Goal: Task Accomplishment & Management: Complete application form

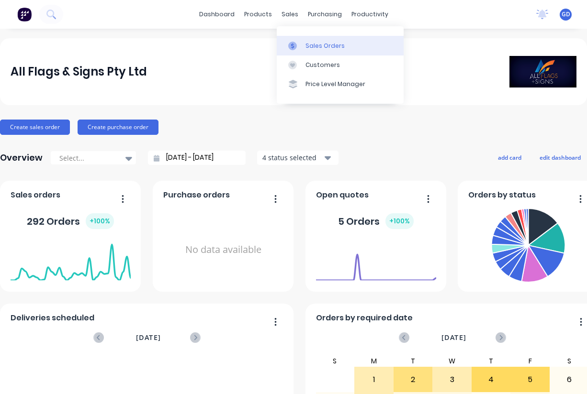
click at [312, 43] on div "Sales Orders" at bounding box center [324, 46] width 39 height 9
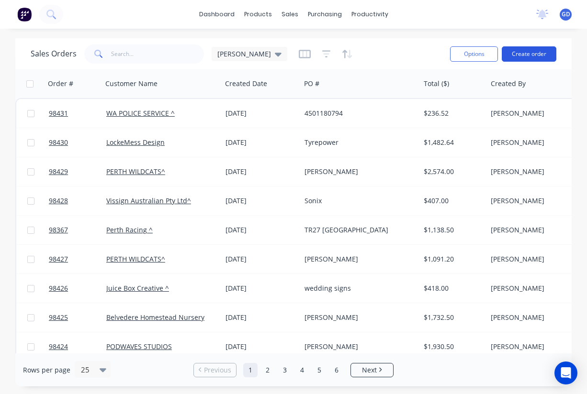
click at [524, 58] on button "Create order" at bounding box center [528, 53] width 55 height 15
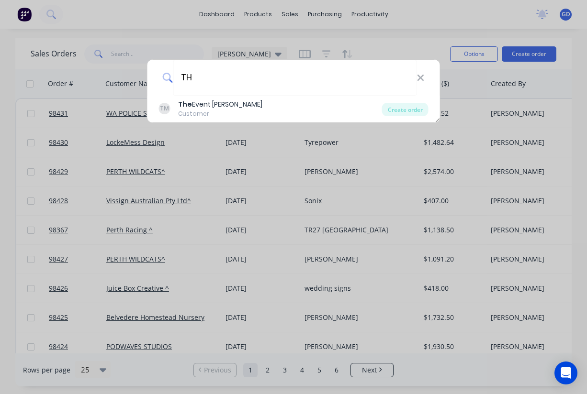
type input "T"
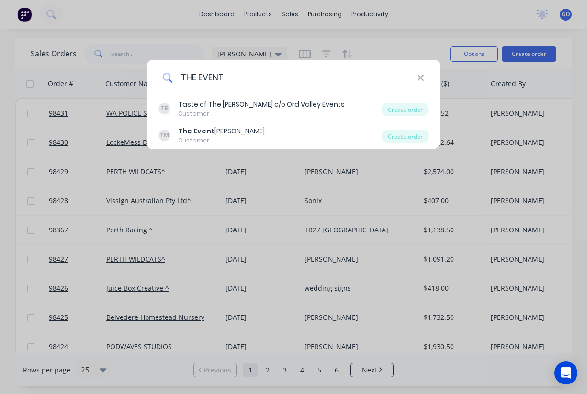
click at [252, 75] on input "THE EVENT" at bounding box center [295, 78] width 244 height 36
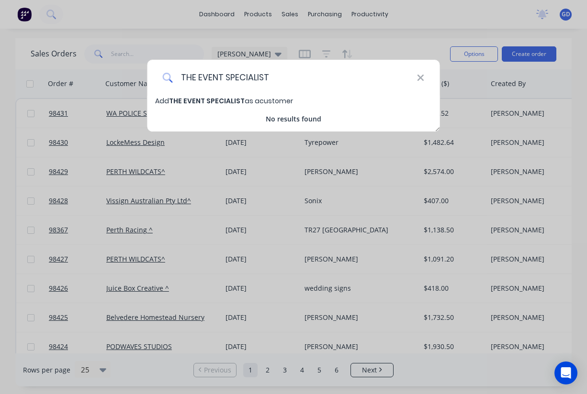
click at [225, 76] on input "THE EVENT SPECIALIST" at bounding box center [295, 78] width 244 height 36
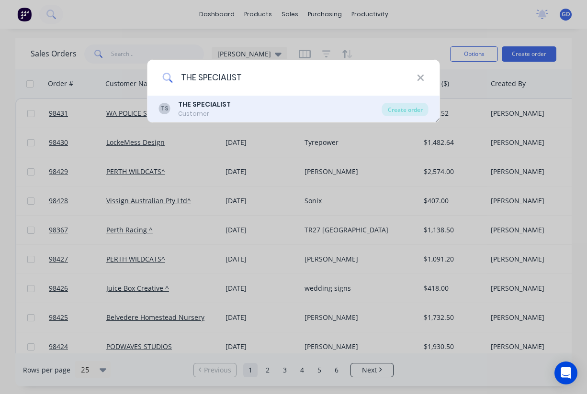
type input "THE SPECIALIST"
click at [211, 107] on b "THE SPECIALIST" at bounding box center [204, 105] width 53 height 10
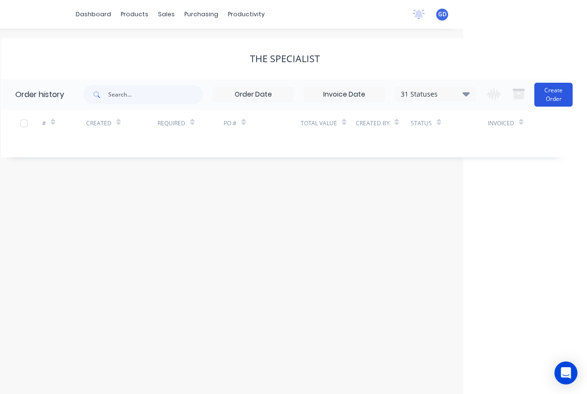
scroll to position [0, 123]
click at [549, 100] on button "Create Order" at bounding box center [553, 95] width 38 height 24
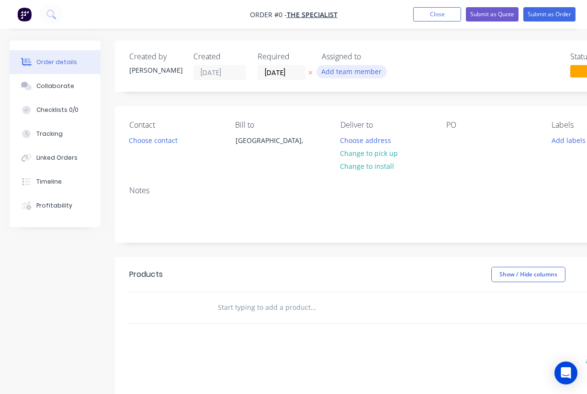
click at [354, 72] on button "Add team member" at bounding box center [351, 71] width 70 height 13
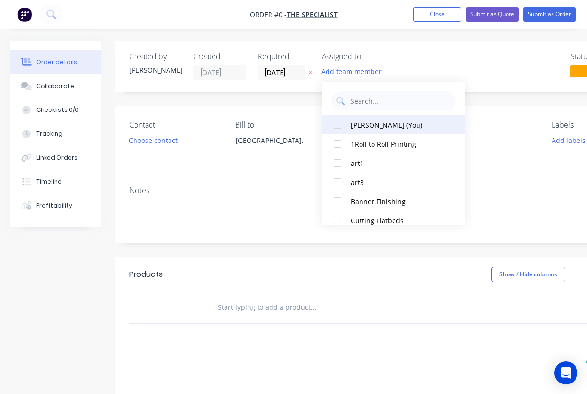
click at [341, 128] on div at bounding box center [337, 124] width 19 height 19
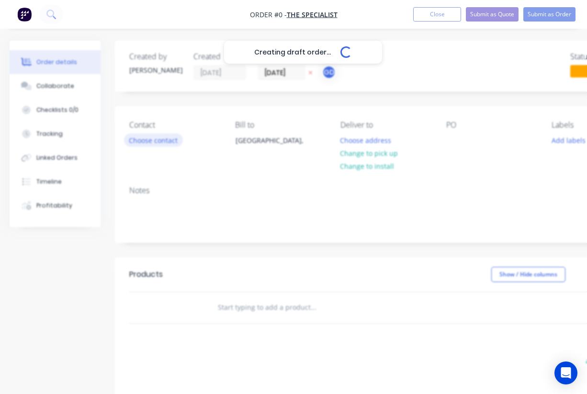
click at [148, 138] on div "Creating draft order... Loading... Order details Collaborate Checklists 0/0 Tra…" at bounding box center [333, 304] width 666 height 527
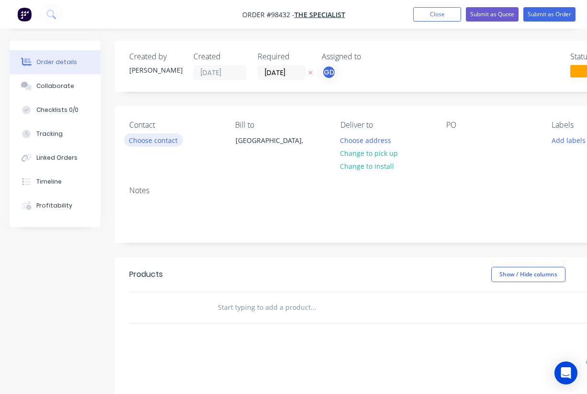
click at [148, 139] on button "Choose contact" at bounding box center [153, 140] width 59 height 13
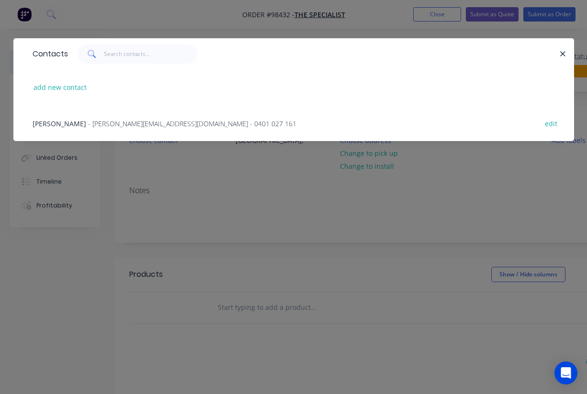
click at [71, 122] on span "Hayley Hinchliffe" at bounding box center [60, 123] width 54 height 9
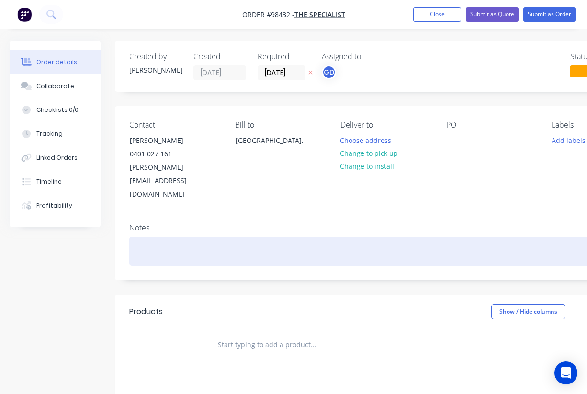
click at [156, 237] on div at bounding box center [385, 251] width 512 height 29
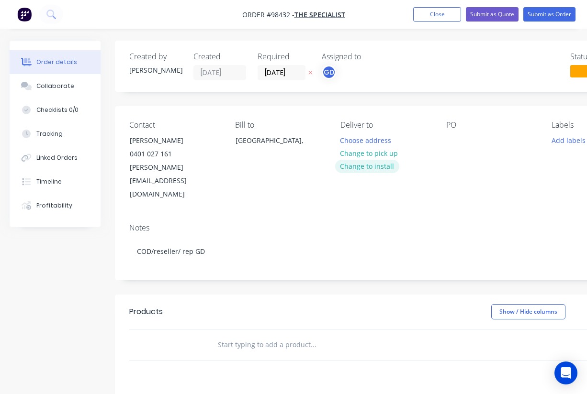
click at [365, 168] on button "Change to install" at bounding box center [367, 166] width 64 height 13
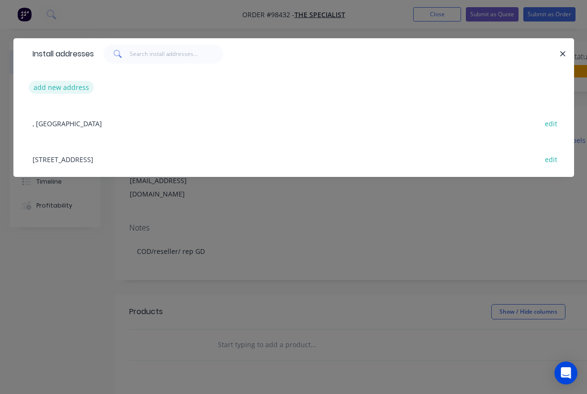
click at [56, 90] on button "add new address" at bounding box center [62, 87] width 66 height 13
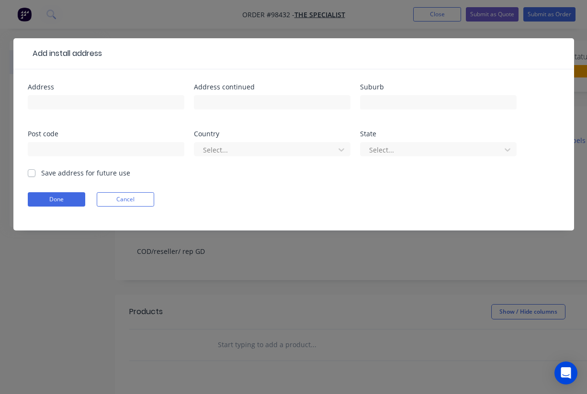
click at [41, 175] on label "Save address for future use" at bounding box center [85, 173] width 89 height 10
click at [30, 175] on input "Save address for future use" at bounding box center [32, 172] width 8 height 9
checkbox input "true"
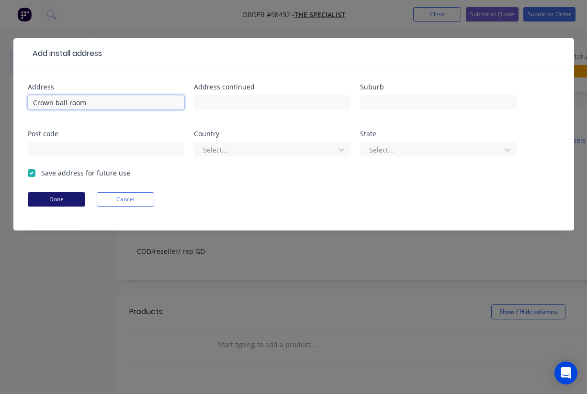
type input "Crown ball room"
click at [58, 198] on button "Done" at bounding box center [56, 199] width 57 height 14
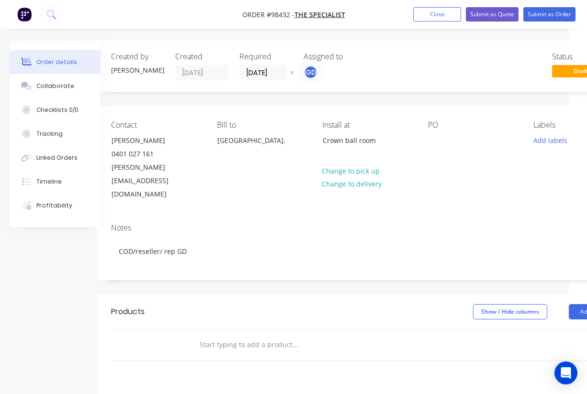
scroll to position [0, 23]
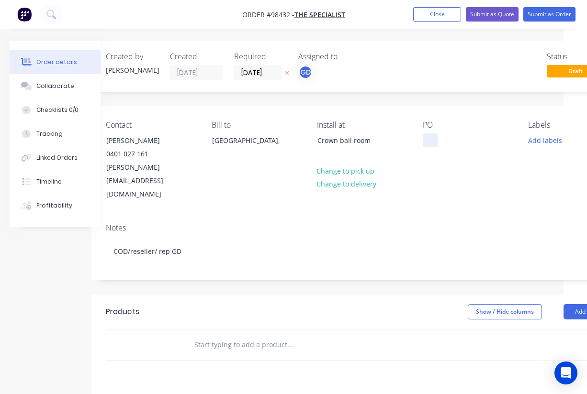
click at [428, 145] on div at bounding box center [430, 141] width 15 height 14
click at [436, 179] on div "Contact Hayley Hinchliffe 0401 027 161 hayley@thespecialist.events Bill to Aust…" at bounding box center [361, 161] width 541 height 110
click at [531, 141] on button "Add labels" at bounding box center [545, 140] width 44 height 13
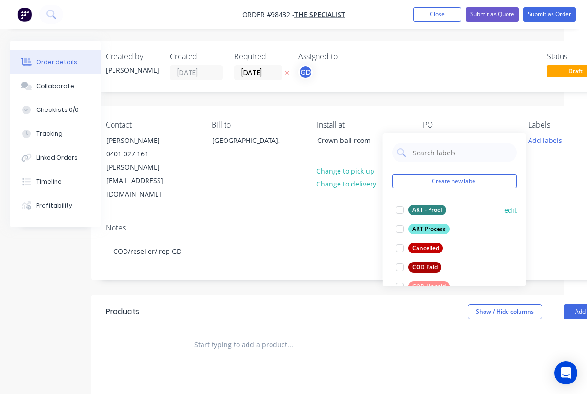
click at [425, 209] on div "ART - Proof" at bounding box center [427, 210] width 38 height 11
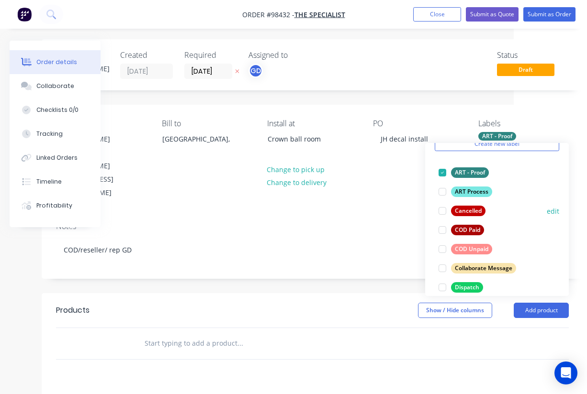
scroll to position [48, 0]
click at [481, 245] on div "COD Unpaid" at bounding box center [471, 248] width 41 height 11
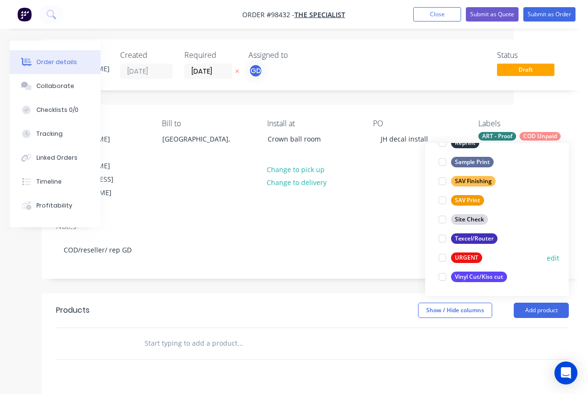
scroll to position [459, 0]
click at [484, 278] on div "Vinyl Cut/Kiss cut" at bounding box center [479, 277] width 56 height 11
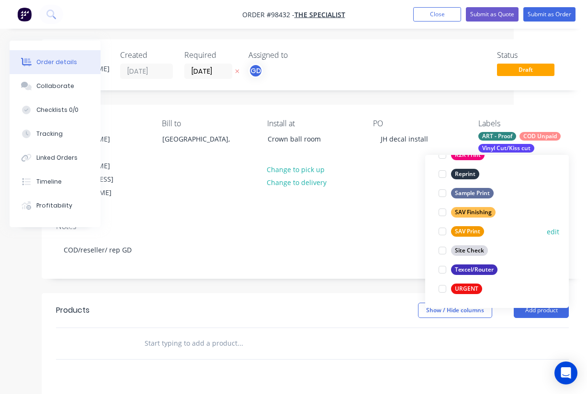
click at [473, 229] on div "SAV Print" at bounding box center [467, 231] width 33 height 11
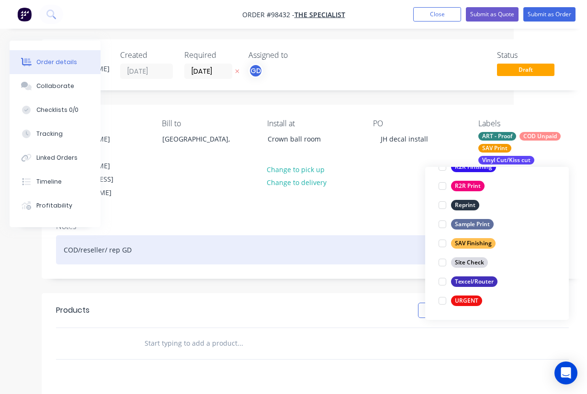
click at [390, 235] on div "COD/reseller/ rep GD" at bounding box center [312, 249] width 512 height 29
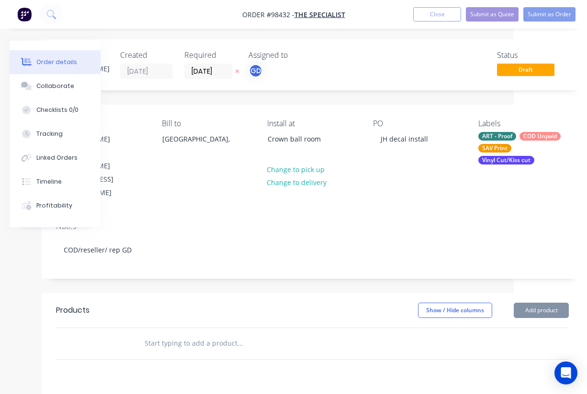
click at [171, 334] on input "text" at bounding box center [239, 343] width 191 height 19
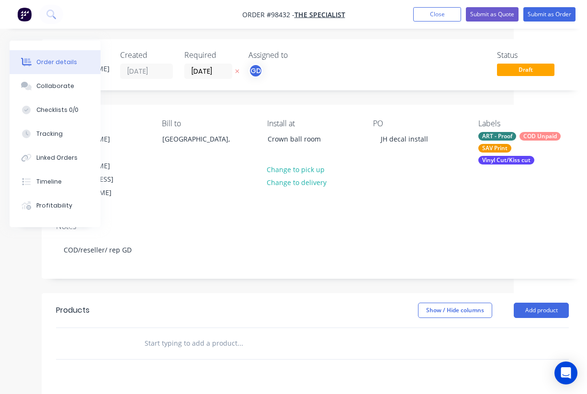
paste input "Black vinyl cut and install. 900mm high. James Hardie word on one panel and fla…"
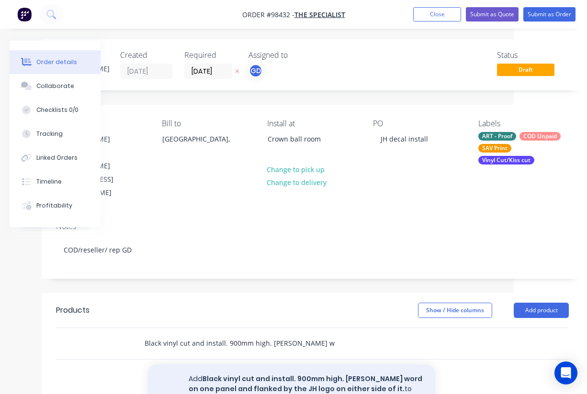
type input "Black vinyl cut and install. 900mm high. James Hardie word on one panel and fla…"
click at [249, 365] on button "Add Black vinyl cut and install. 900mm high. James Hardie word on one panel and…" at bounding box center [291, 389] width 287 height 49
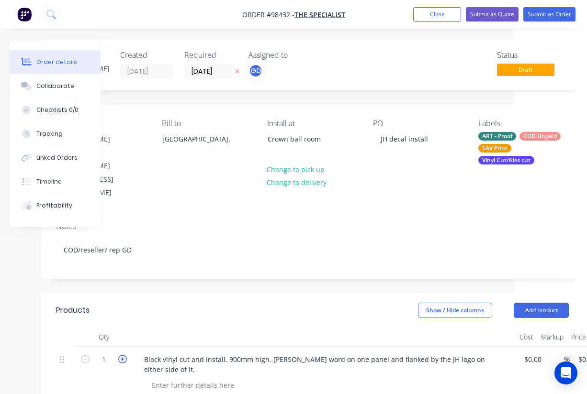
click at [123, 355] on icon "button" at bounding box center [122, 359] width 9 height 9
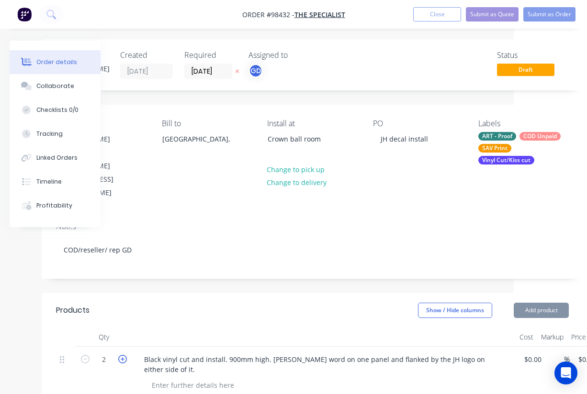
click at [123, 355] on icon "button" at bounding box center [122, 359] width 9 height 9
type input "3"
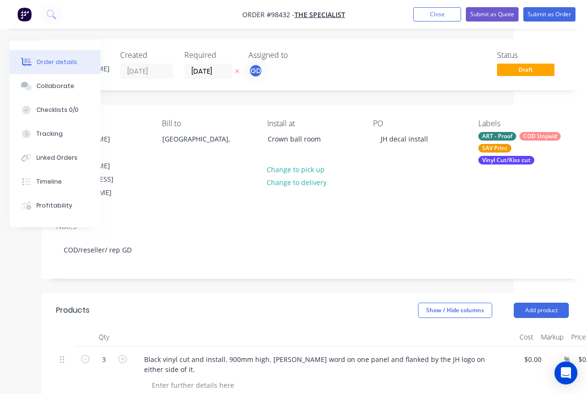
click at [168, 299] on header "Products Show / Hide columns Add product" at bounding box center [312, 310] width 541 height 34
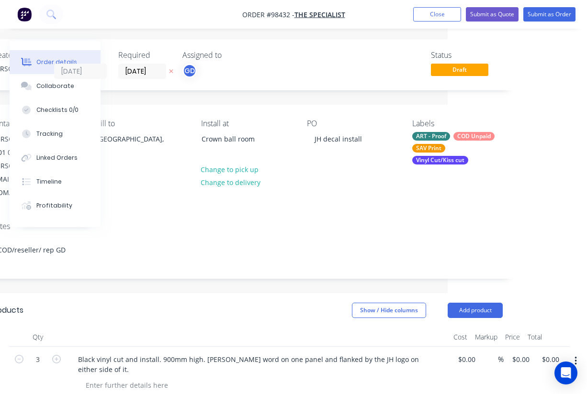
scroll to position [1, 139]
click at [550, 353] on input "0.00" at bounding box center [552, 360] width 22 height 14
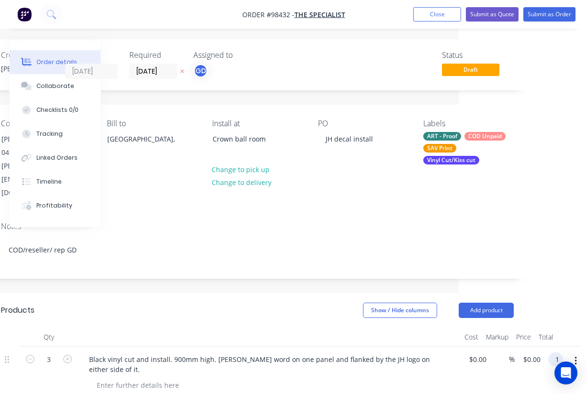
scroll to position [1, 128]
type input "$1,045.00"
type input "$348.3333"
click at [318, 328] on div at bounding box center [269, 337] width 383 height 19
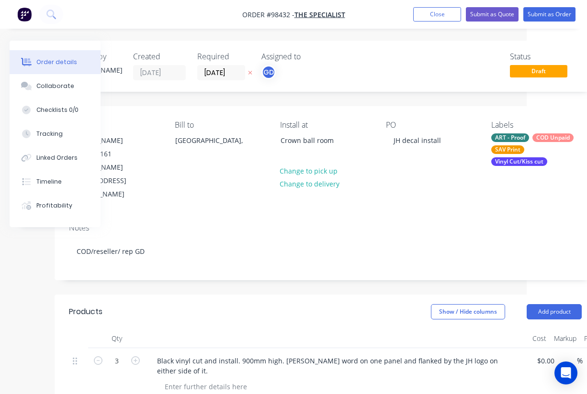
scroll to position [1, 60]
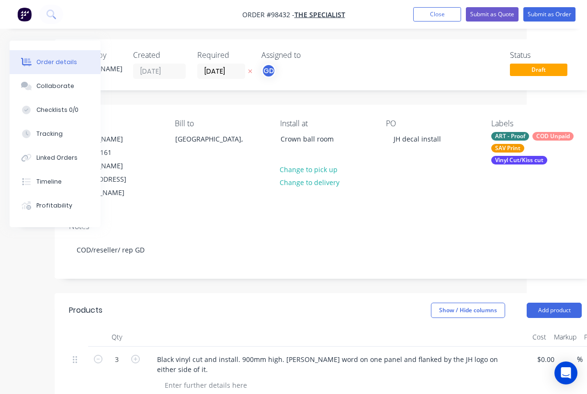
click at [516, 164] on div "Vinyl Cut/Kiss cut" at bounding box center [519, 160] width 56 height 9
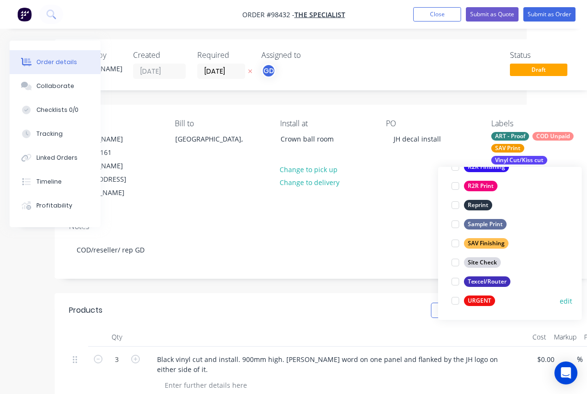
scroll to position [459, 0]
click at [458, 301] on div at bounding box center [454, 300] width 19 height 19
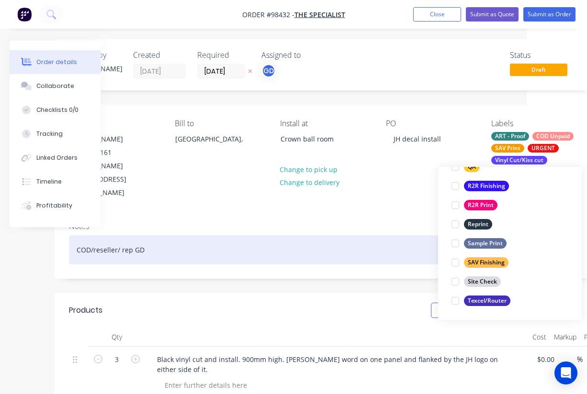
click at [345, 235] on div "COD/reseller/ rep GD" at bounding box center [325, 249] width 512 height 29
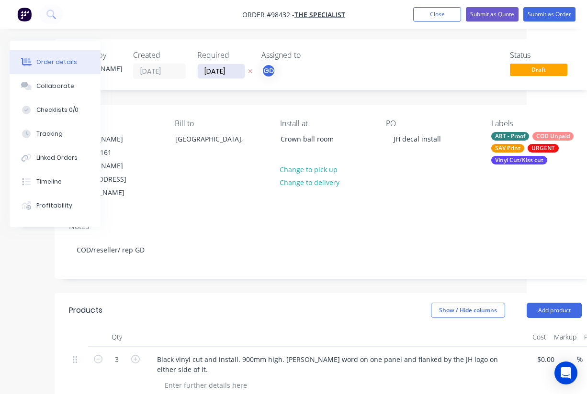
click at [222, 69] on input "02/09/25" at bounding box center [221, 71] width 47 height 14
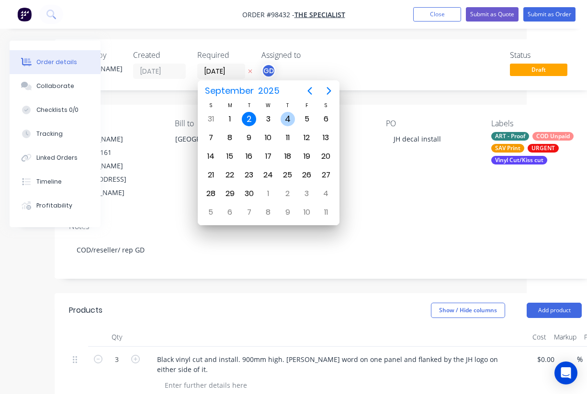
click at [288, 117] on div "4" at bounding box center [287, 119] width 14 height 14
type input "04/09/25"
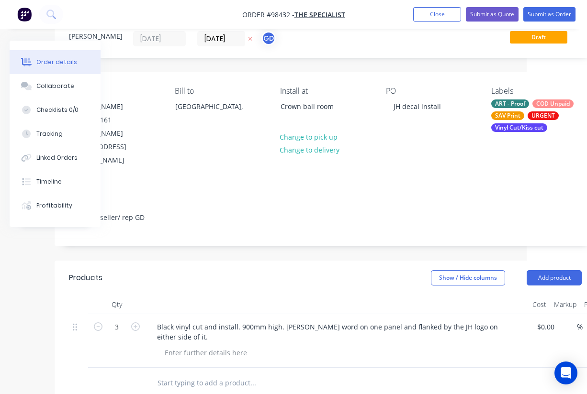
scroll to position [35, 60]
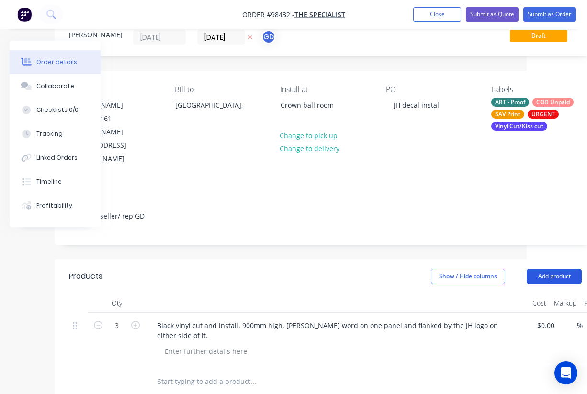
click at [549, 269] on button "Add product" at bounding box center [553, 276] width 55 height 15
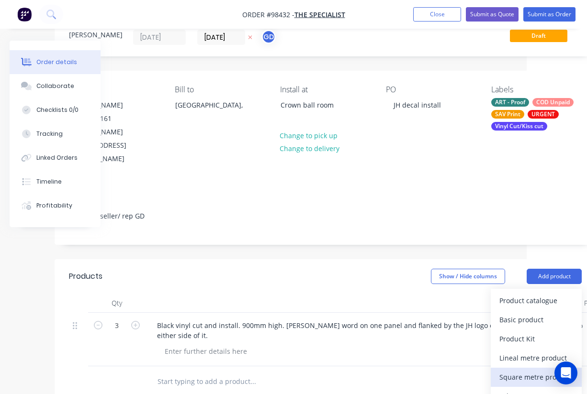
scroll to position [94, 60]
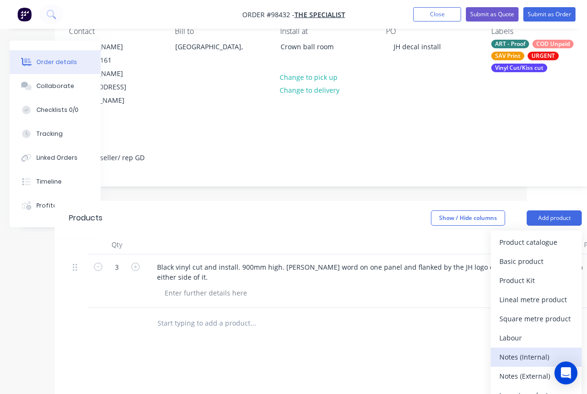
click at [530, 350] on div "Notes (Internal)" at bounding box center [536, 357] width 74 height 14
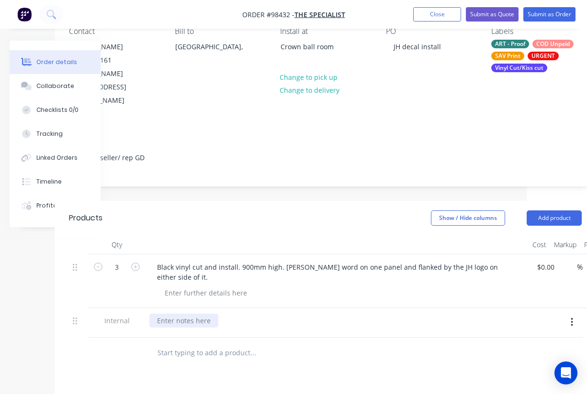
click at [180, 314] on div at bounding box center [183, 321] width 69 height 14
paste div
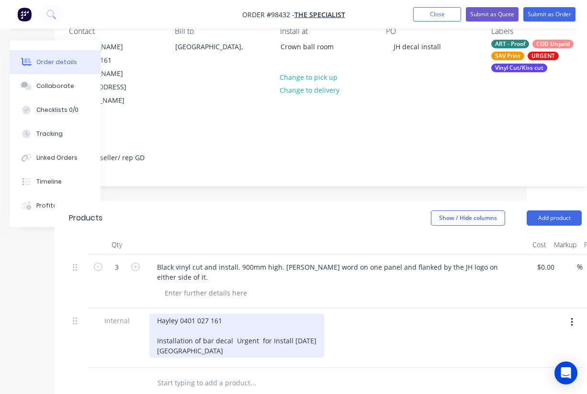
click at [262, 315] on div "Hayley 0401 027 161 Installation of bar decal Urgent for Install Friday 5th Sep…" at bounding box center [236, 336] width 175 height 44
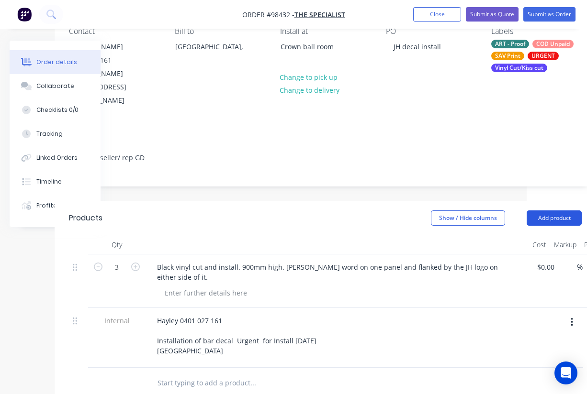
click at [538, 211] on button "Add product" at bounding box center [553, 218] width 55 height 15
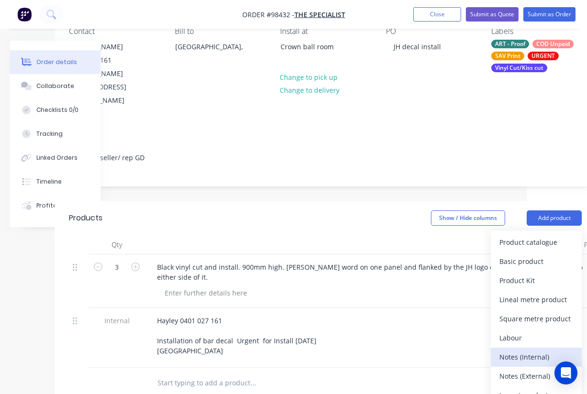
click at [528, 350] on div "Notes (Internal)" at bounding box center [536, 357] width 74 height 14
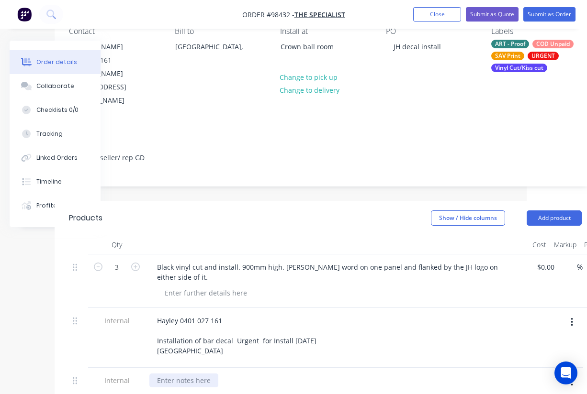
click at [190, 374] on div at bounding box center [183, 381] width 69 height 14
paste div
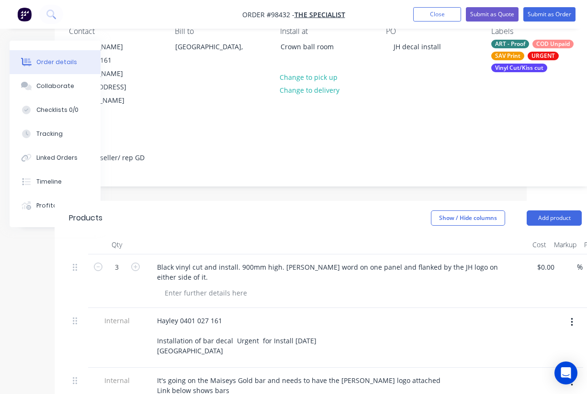
click at [241, 201] on header "Products Show / Hide columns Add product" at bounding box center [325, 218] width 541 height 34
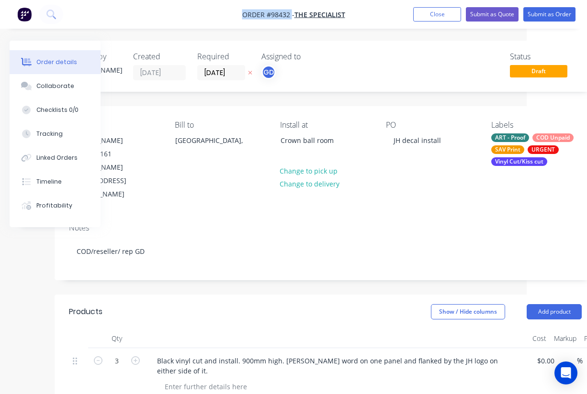
drag, startPoint x: 239, startPoint y: 13, endPoint x: 290, endPoint y: 18, distance: 51.9
click at [290, 18] on nav "Order #98432 - THE SPECIALIST Add product Close Submit as Quote Submit as Order" at bounding box center [293, 14] width 587 height 29
copy span "Order #98432"
click at [437, 20] on button "Close" at bounding box center [437, 14] width 48 height 14
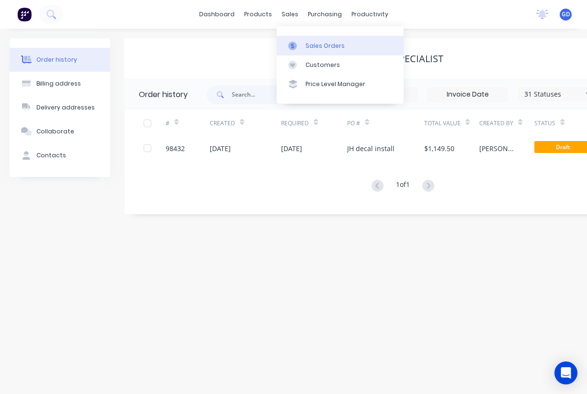
click at [313, 43] on div "Sales Orders" at bounding box center [324, 46] width 39 height 9
